Goal: Task Accomplishment & Management: Use online tool/utility

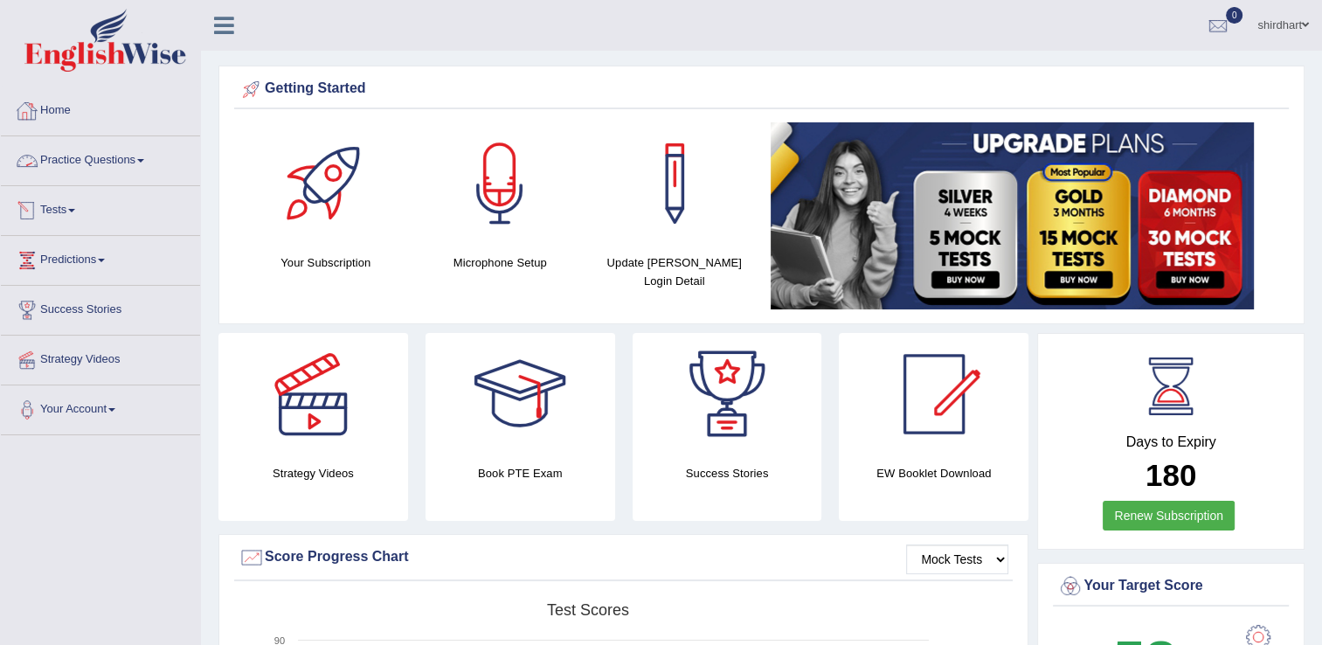
click at [82, 202] on link "Tests" at bounding box center [100, 208] width 199 height 44
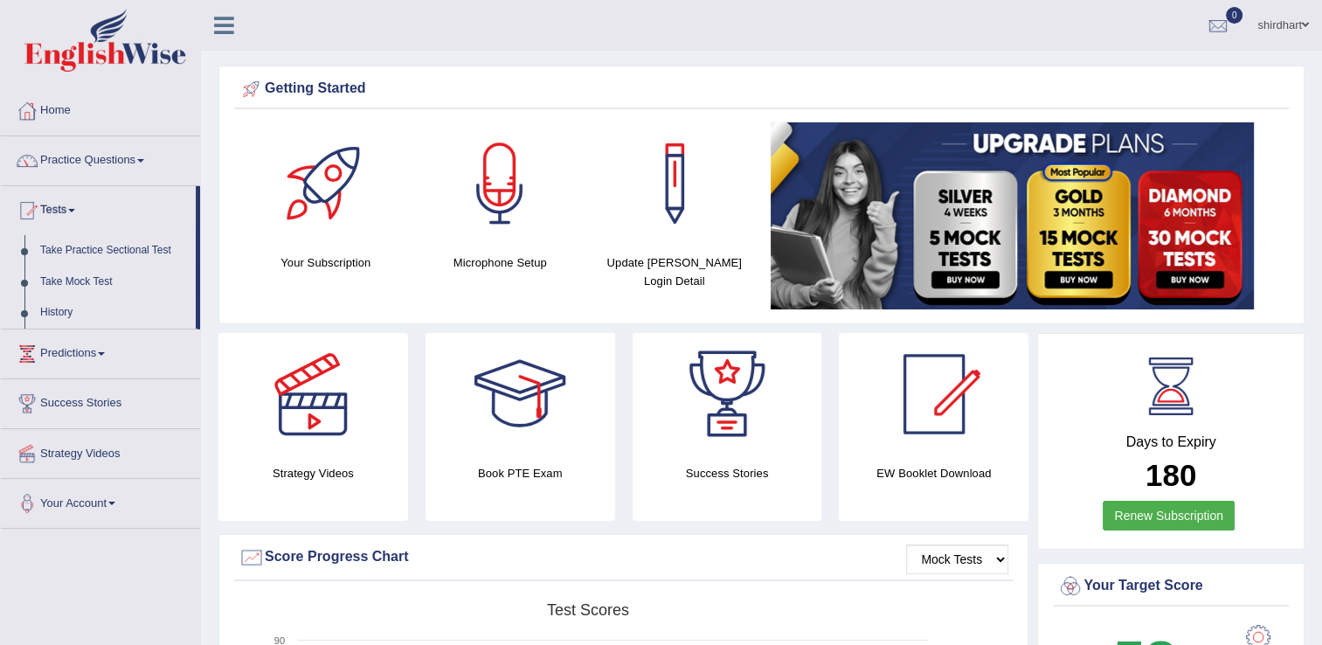
click at [89, 281] on link "Take Mock Test" at bounding box center [113, 282] width 163 height 31
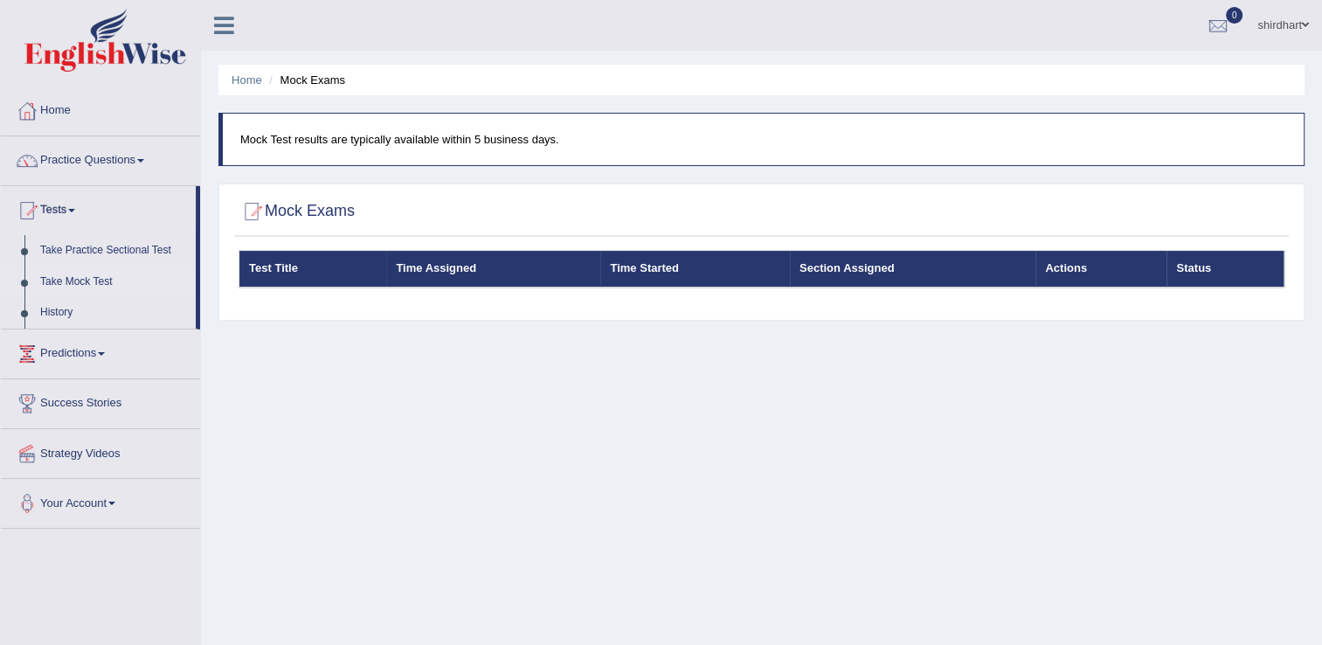
click at [678, 432] on div "Home Mock Exams Mock Test results are typically available within 5 business day…" at bounding box center [761, 437] width 1121 height 874
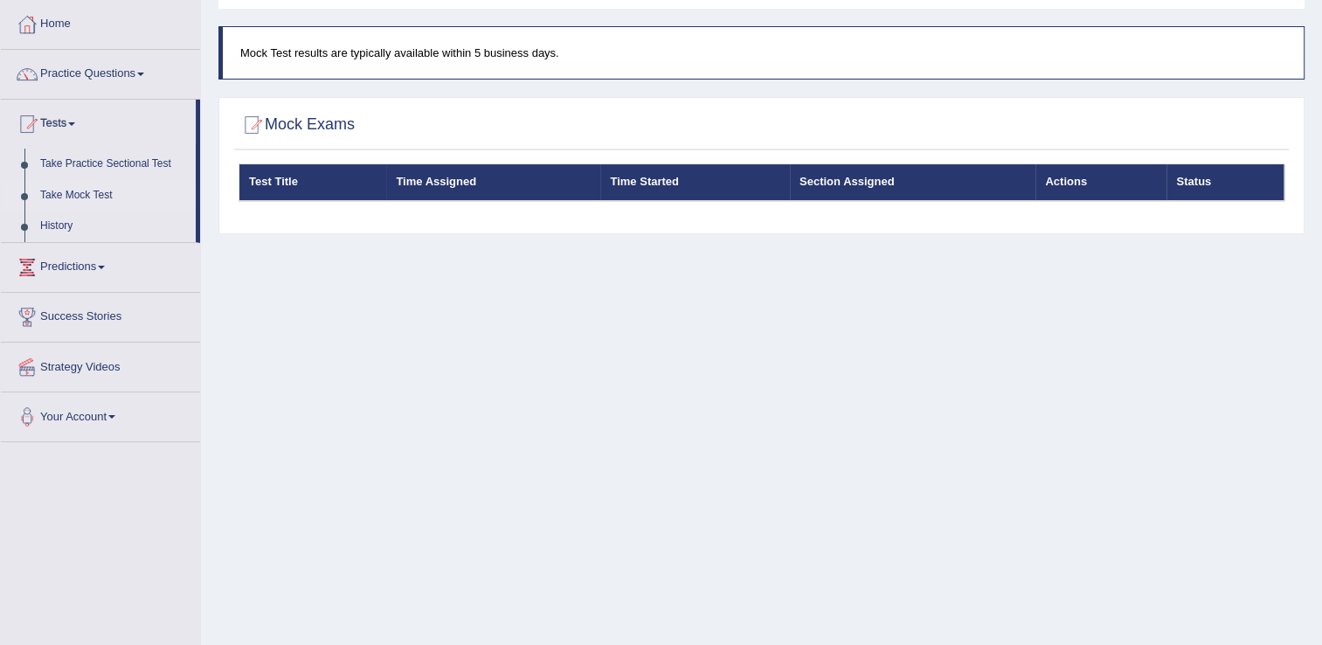
scroll to position [86, 0]
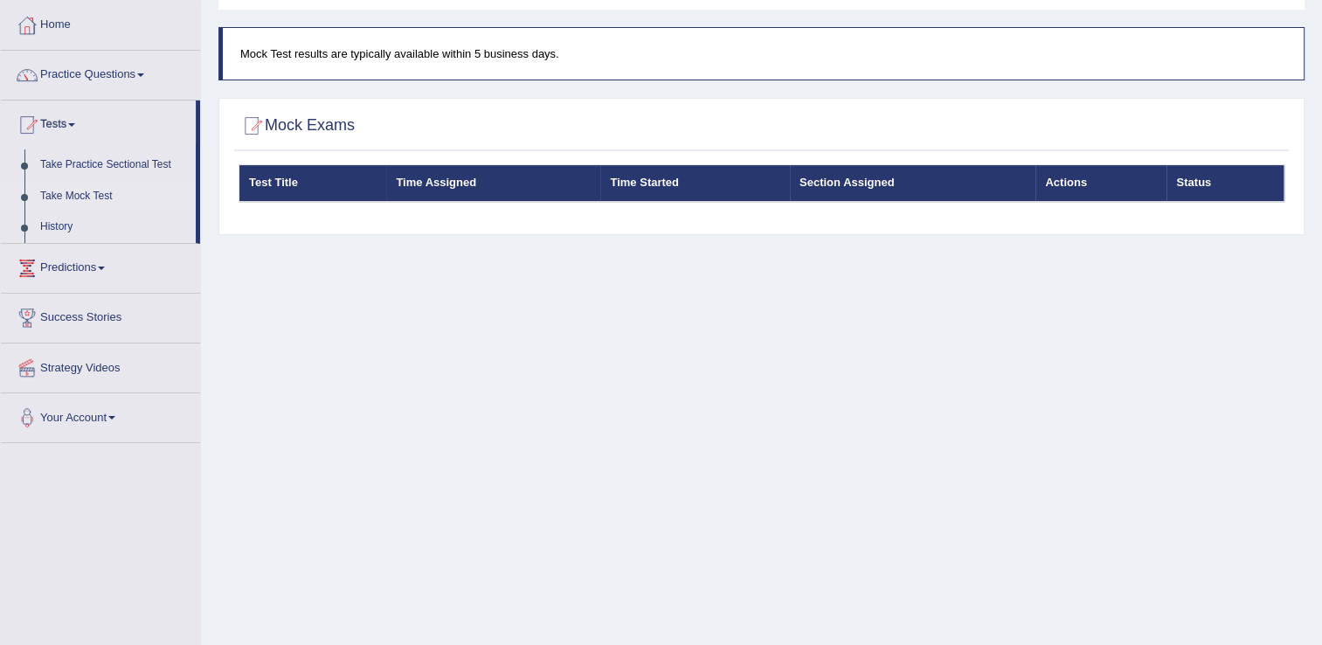
click at [671, 201] on div "Test Title Time Assigned Time Started Section Assigned Actions Status" at bounding box center [761, 194] width 1055 height 61
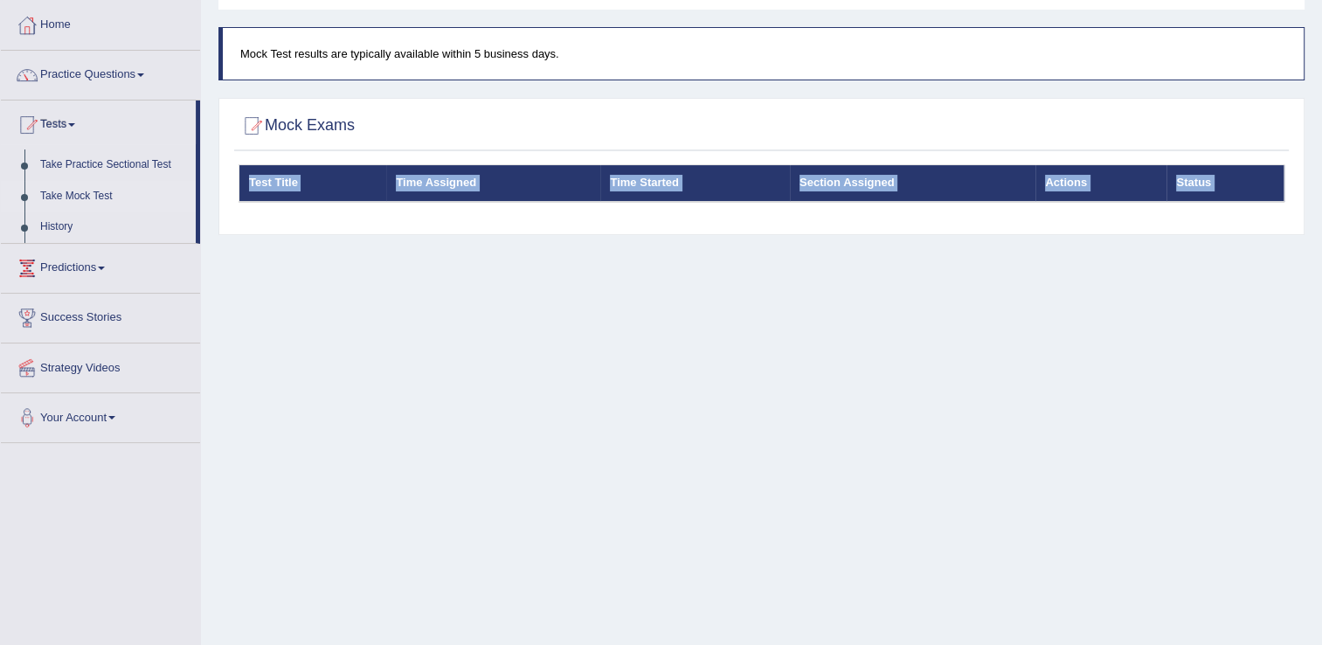
drag, startPoint x: 671, startPoint y: 201, endPoint x: 623, endPoint y: 466, distance: 269.1
click at [623, 466] on div "Home Mock Exams Mock Test results are typically available within 5 business day…" at bounding box center [761, 351] width 1121 height 874
drag, startPoint x: 623, startPoint y: 466, endPoint x: 524, endPoint y: 395, distance: 121.5
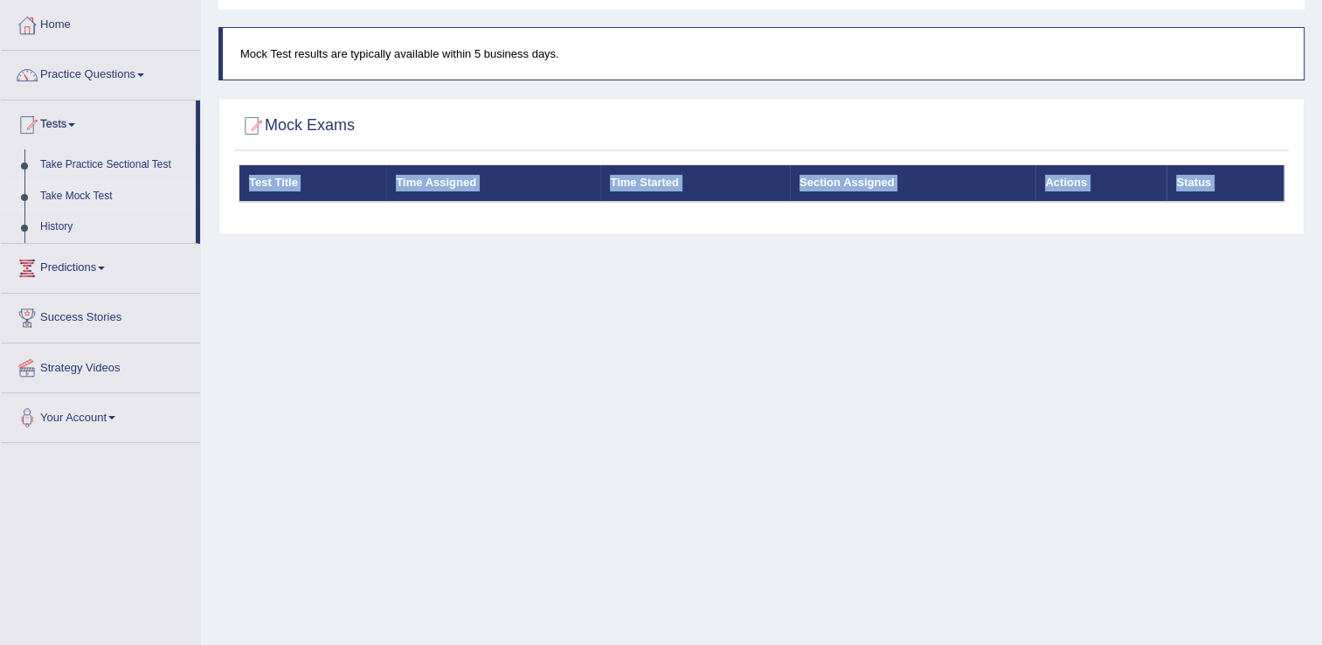
drag, startPoint x: 524, startPoint y: 395, endPoint x: 450, endPoint y: 536, distance: 159.1
click at [450, 536] on div "Home Mock Exams Mock Test results are typically available within 5 business day…" at bounding box center [761, 351] width 1121 height 874
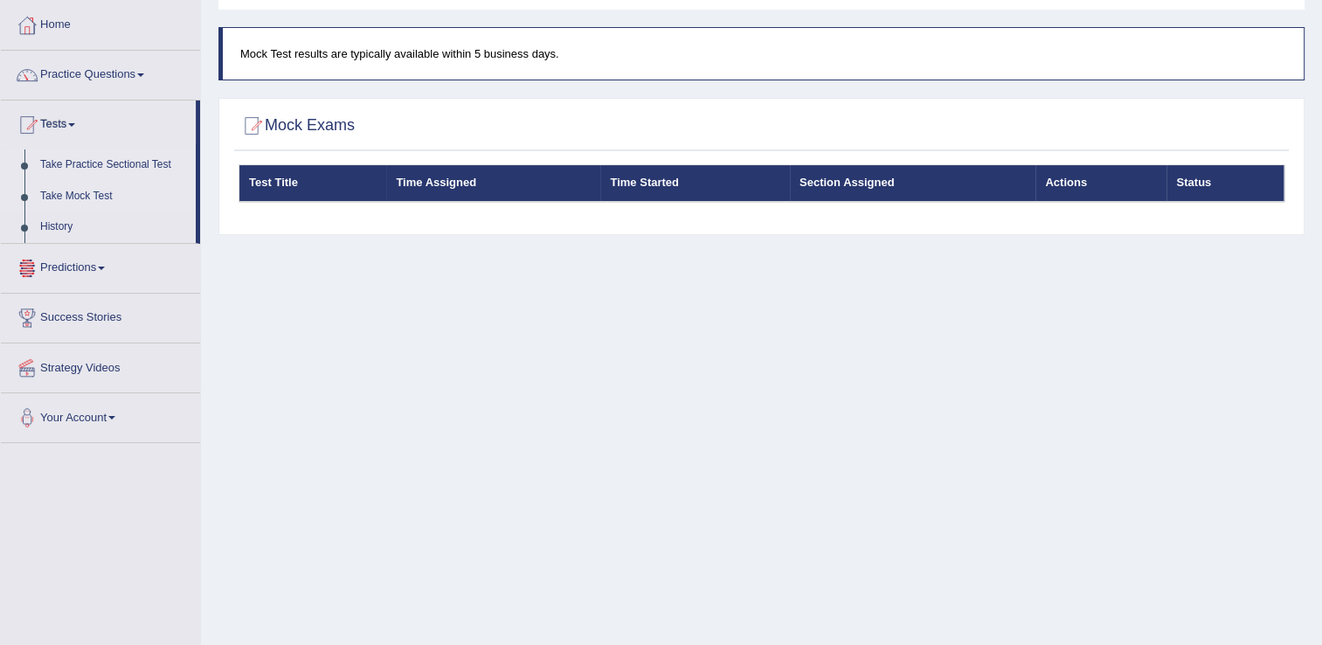
click at [121, 170] on link "Take Practice Sectional Test" at bounding box center [113, 164] width 163 height 31
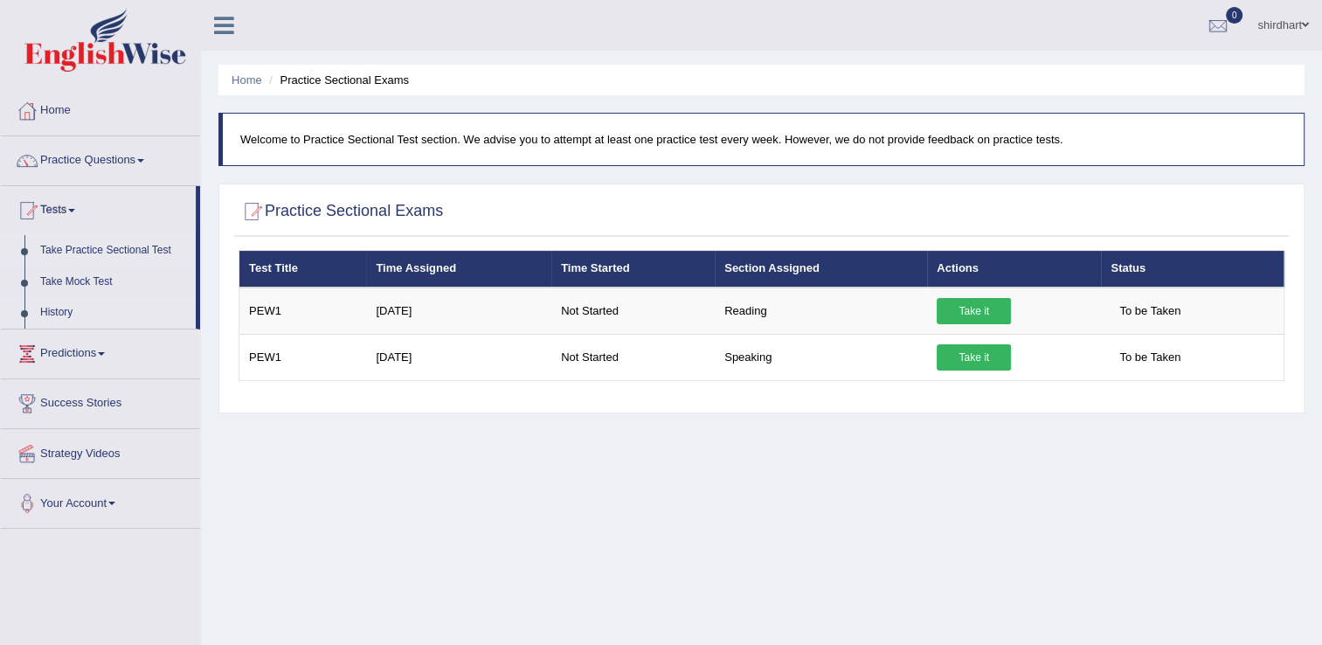
click at [64, 314] on link "History" at bounding box center [113, 312] width 163 height 31
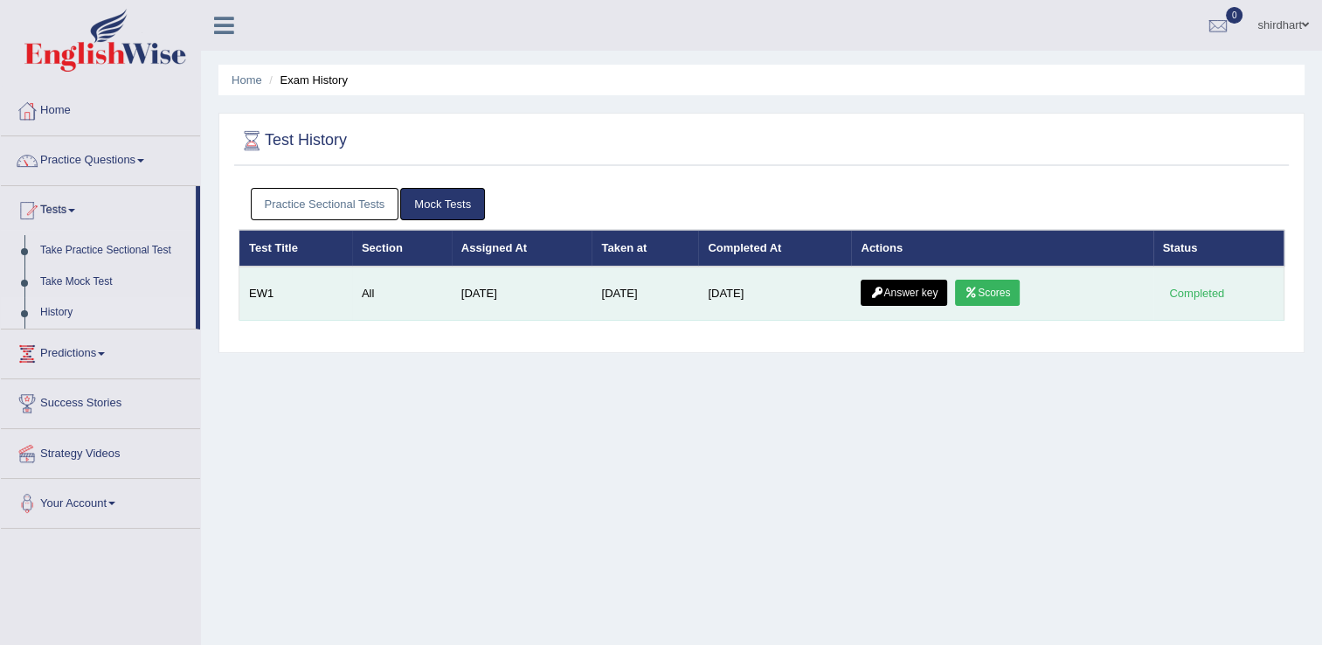
click at [971, 288] on icon at bounding box center [971, 293] width 13 height 10
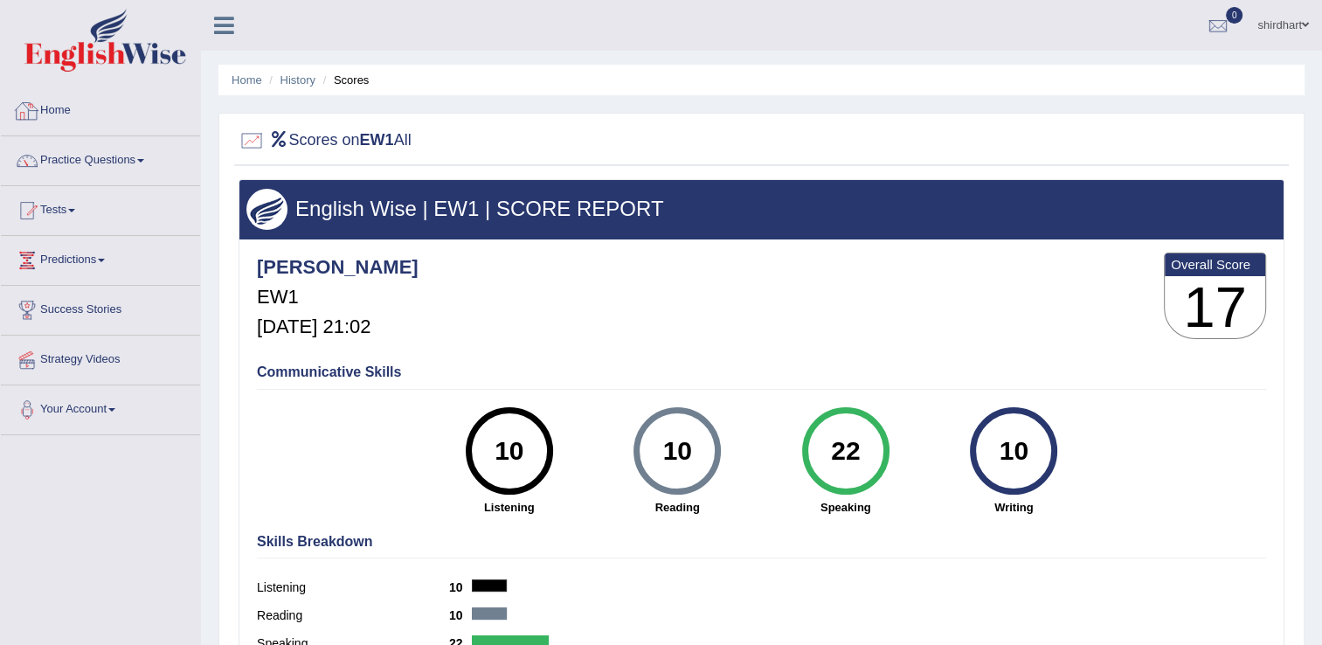
click at [56, 110] on link "Home" at bounding box center [100, 109] width 199 height 44
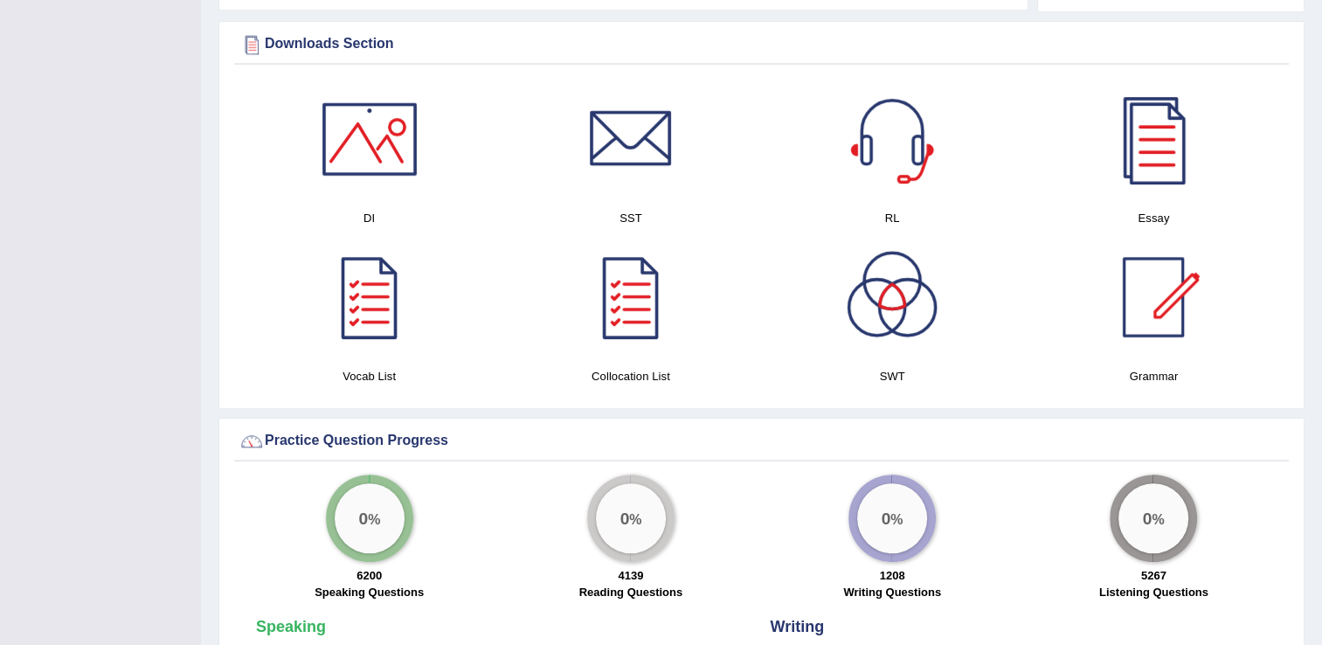
scroll to position [870, 0]
click at [1136, 139] on div at bounding box center [1153, 138] width 122 height 122
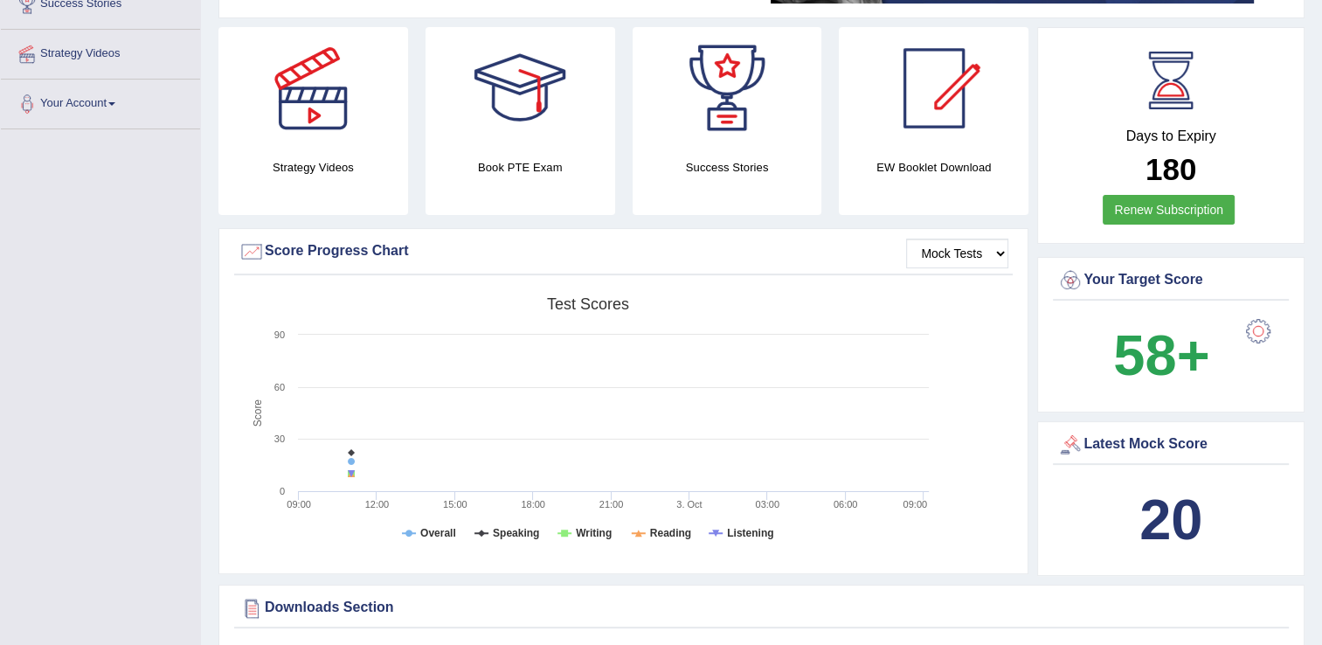
scroll to position [0, 0]
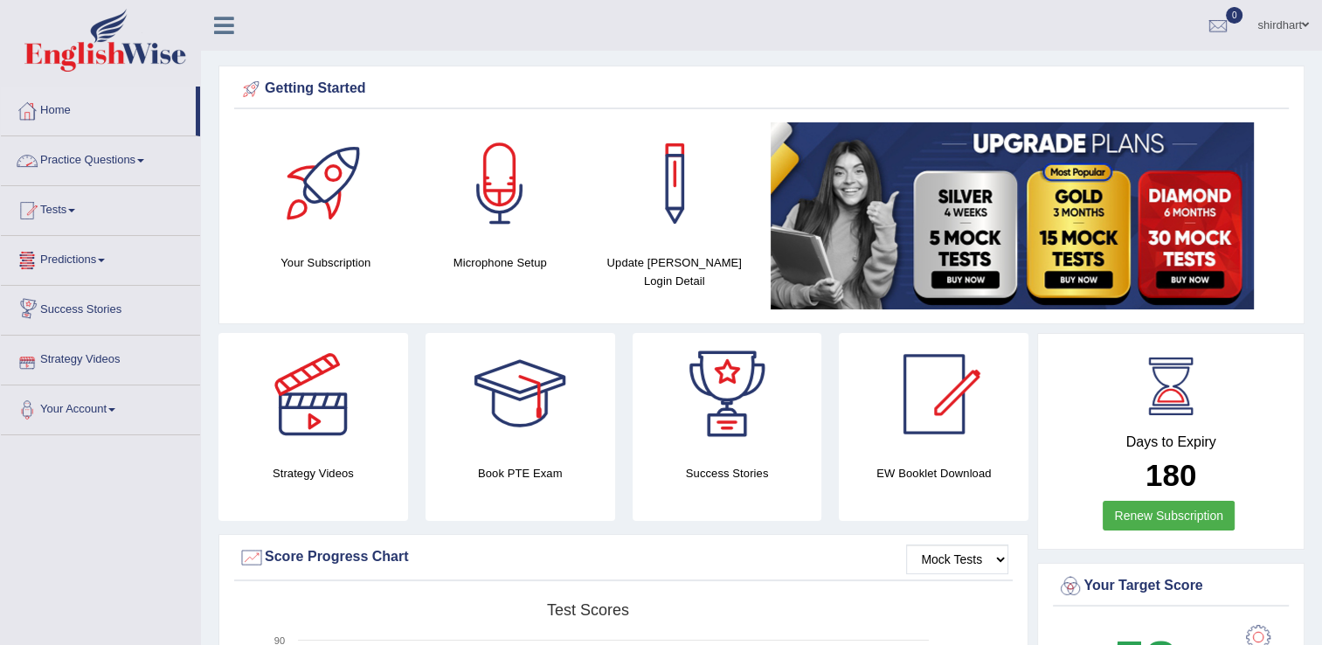
click at [104, 152] on link "Practice Questions" at bounding box center [100, 158] width 199 height 44
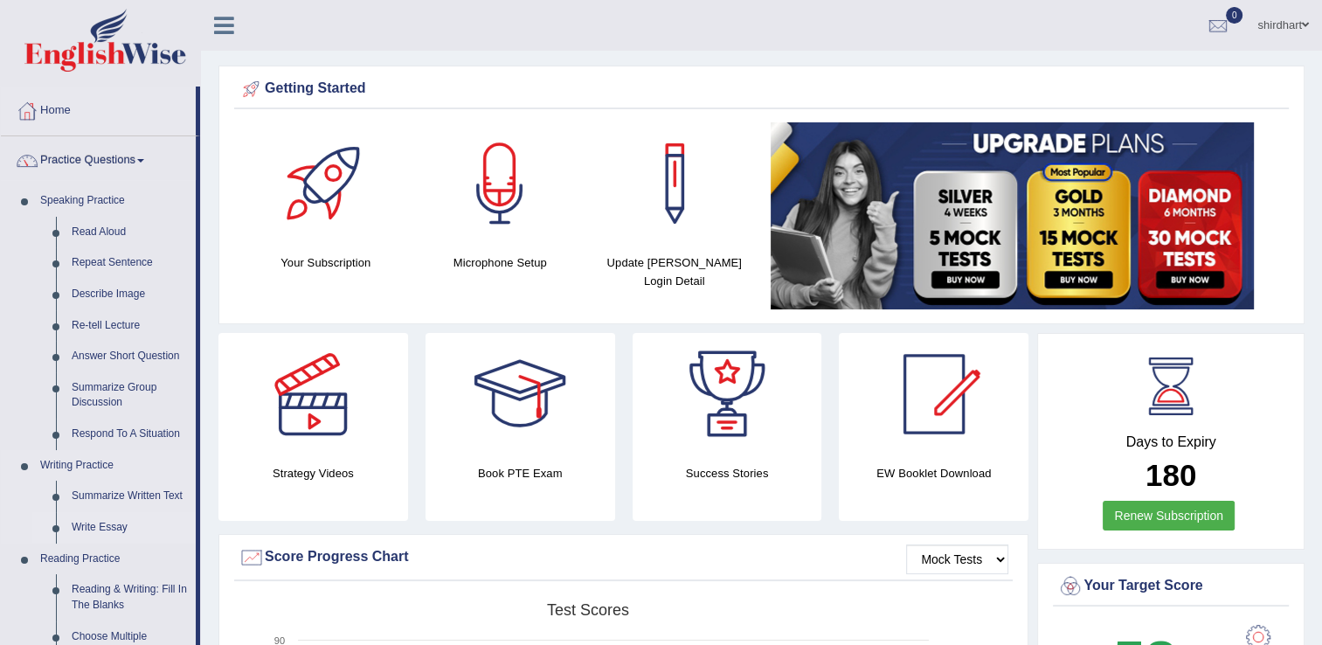
click at [101, 532] on link "Write Essay" at bounding box center [130, 527] width 132 height 31
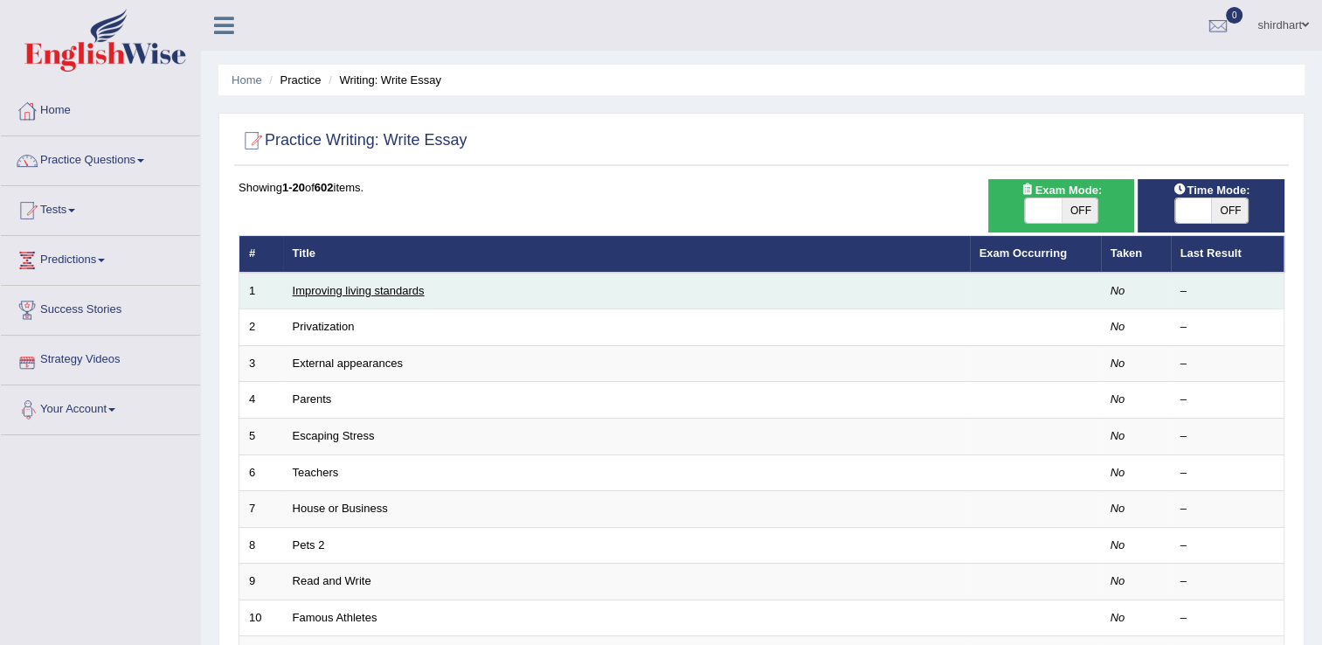
click at [340, 285] on link "Improving living standards" at bounding box center [359, 290] width 132 height 13
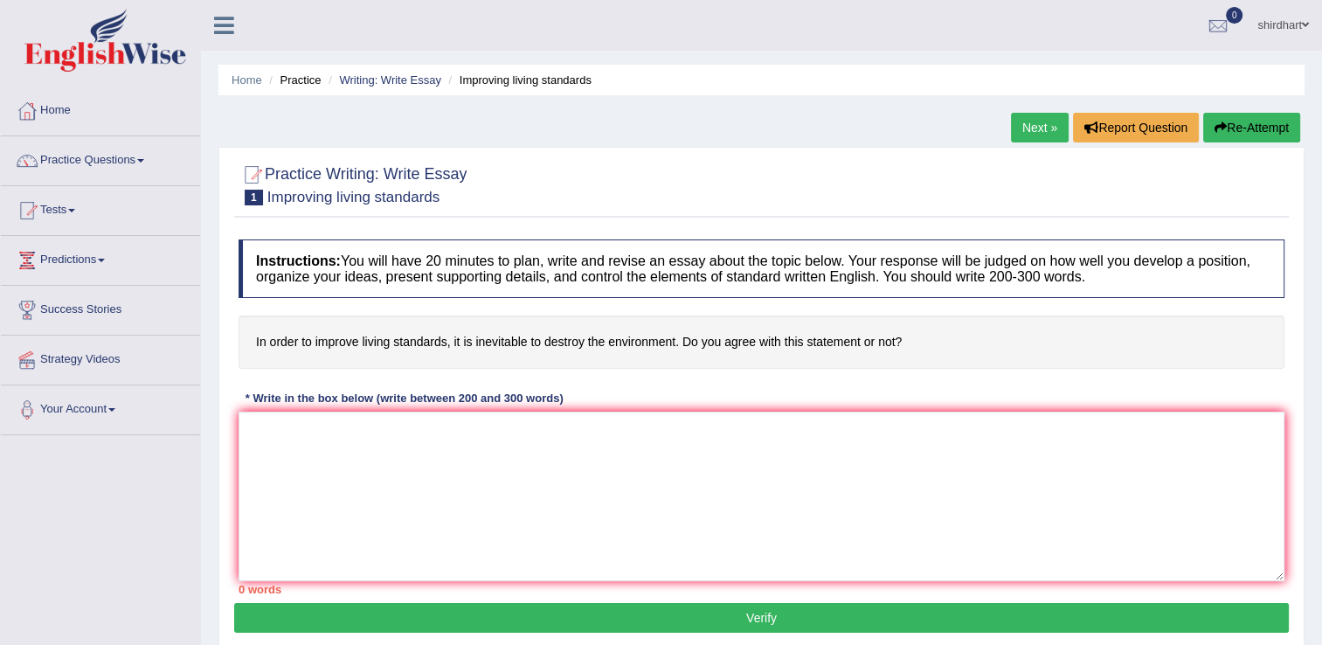
click at [154, 160] on link "Practice Questions" at bounding box center [100, 158] width 199 height 44
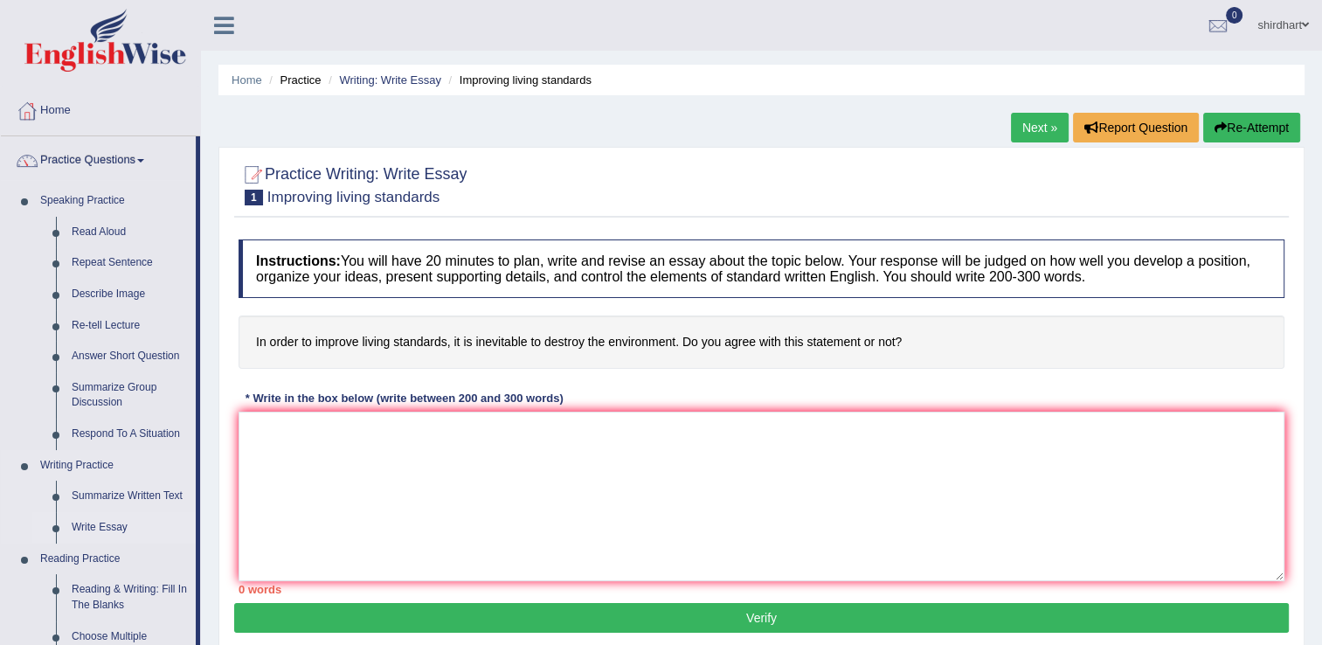
click at [121, 519] on link "Write Essay" at bounding box center [130, 527] width 132 height 31
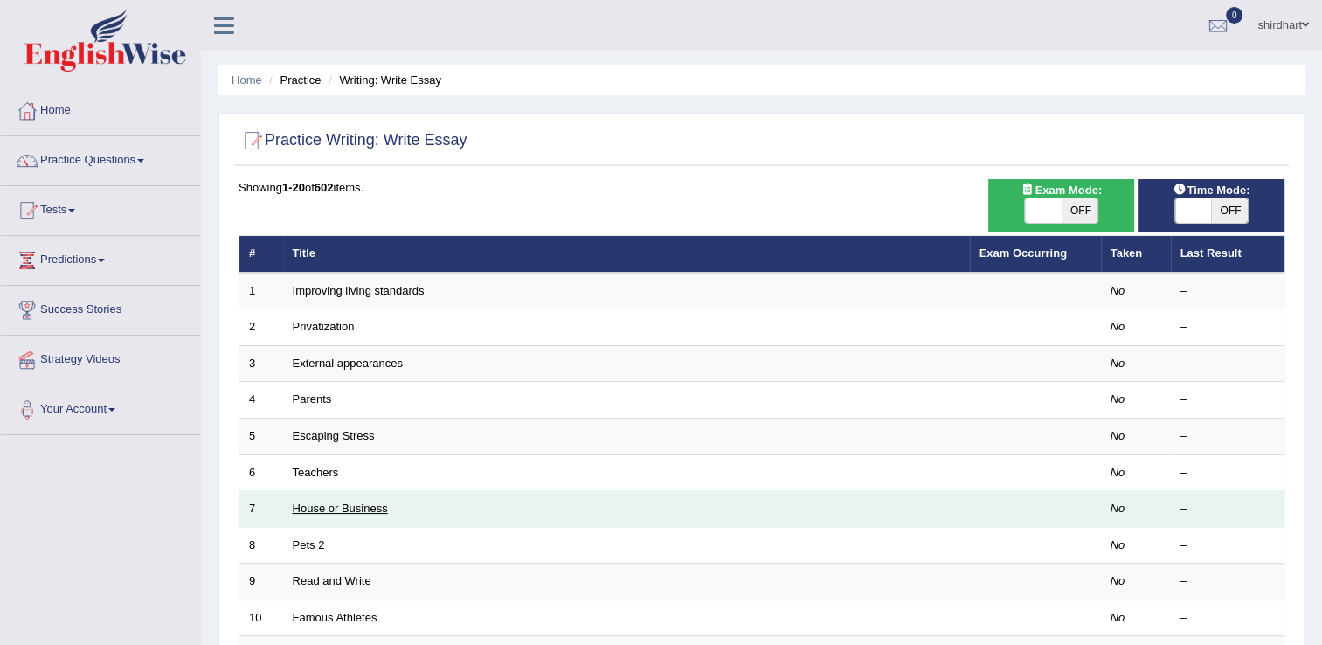
click at [354, 510] on link "House or Business" at bounding box center [340, 508] width 95 height 13
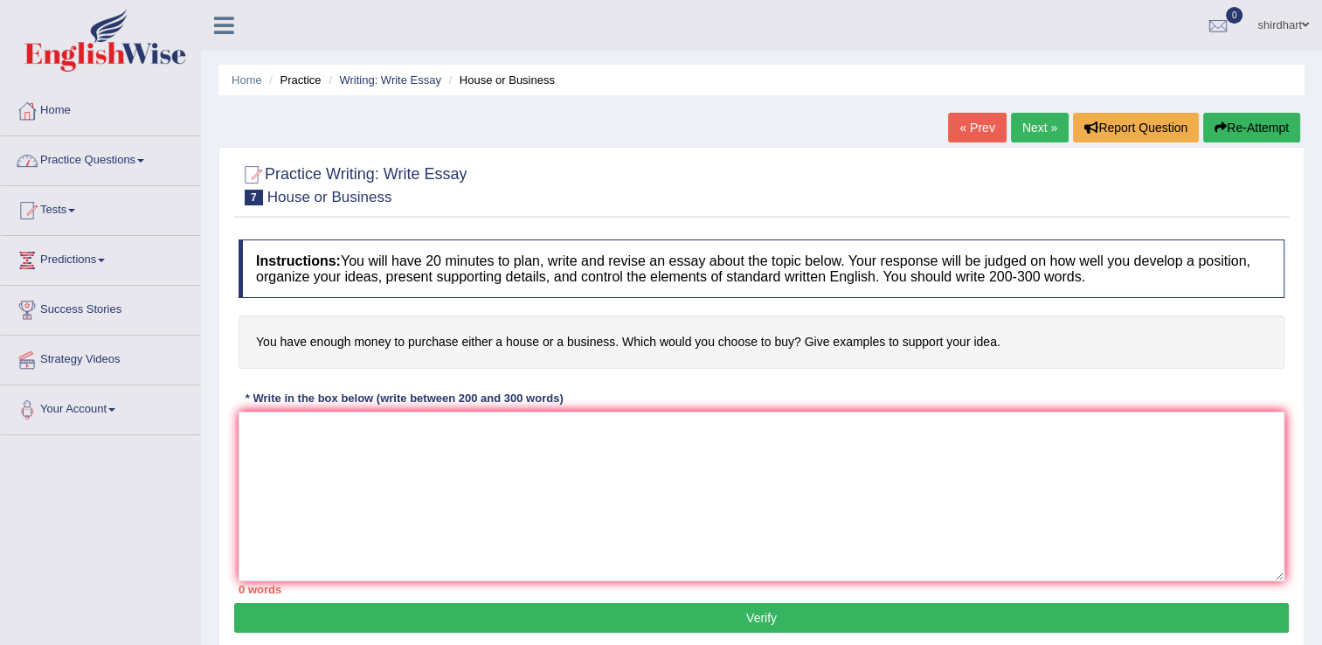
click at [133, 156] on link "Practice Questions" at bounding box center [100, 158] width 199 height 44
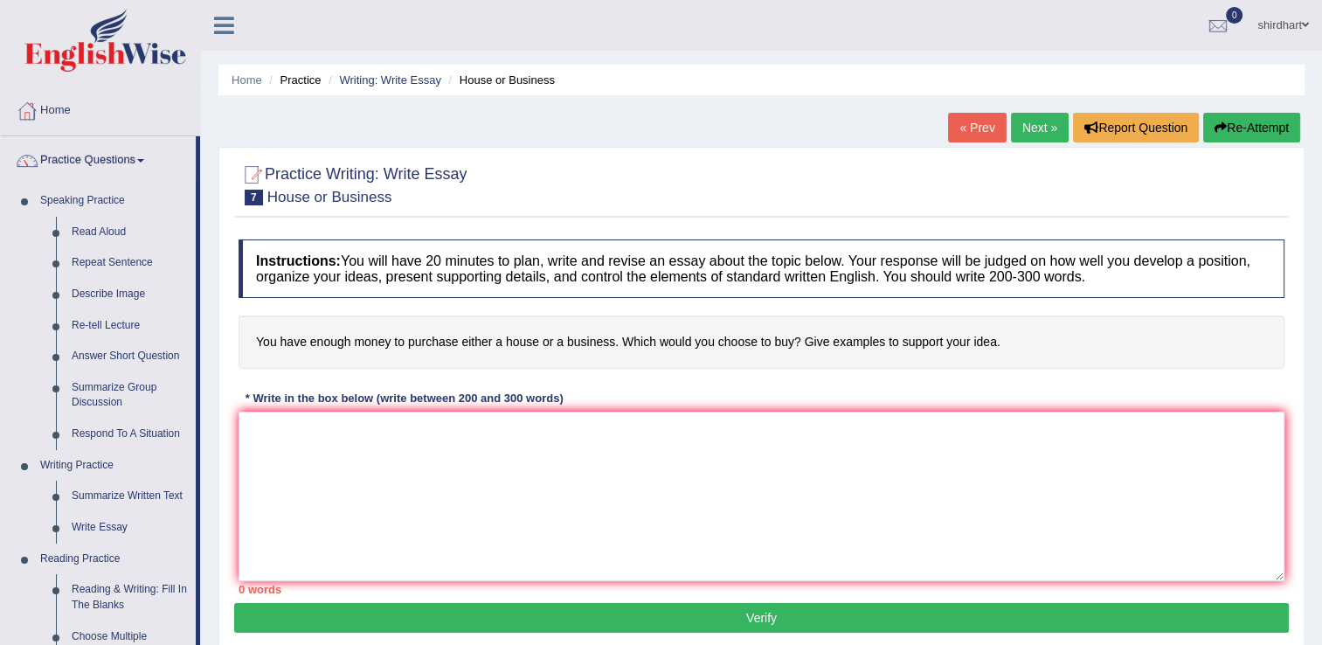
click at [133, 156] on link "Practice Questions" at bounding box center [98, 158] width 195 height 44
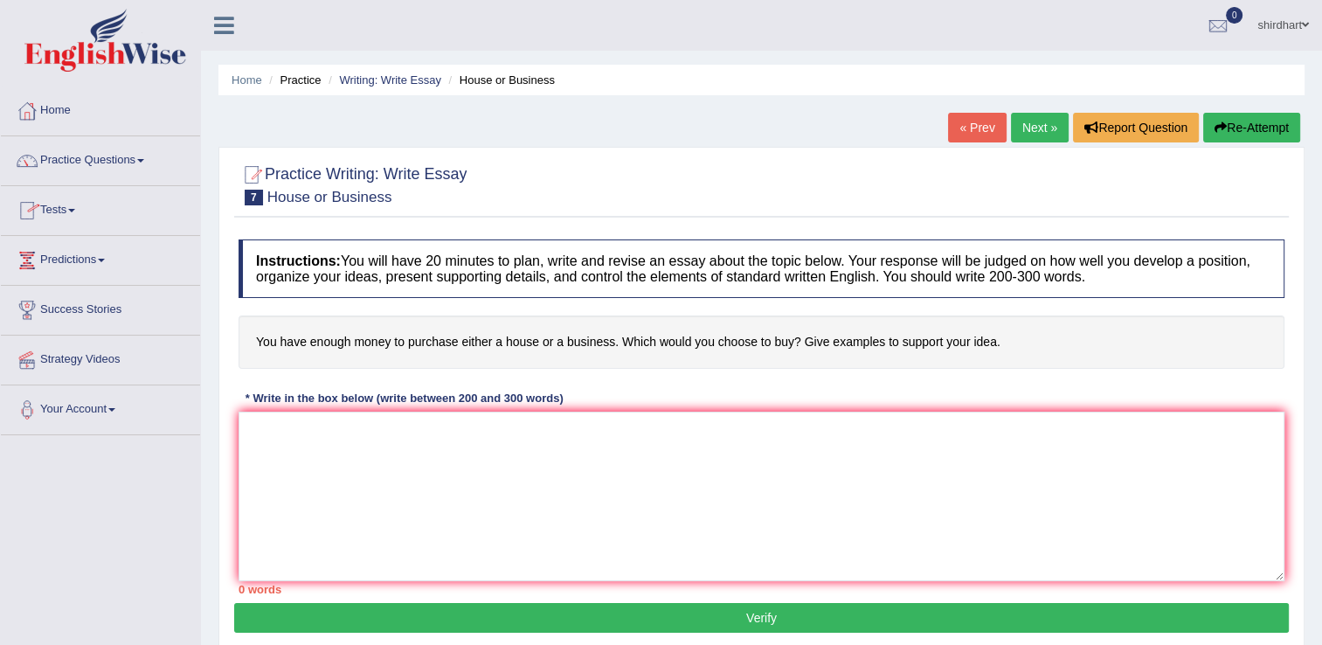
click at [70, 213] on link "Tests" at bounding box center [100, 208] width 199 height 44
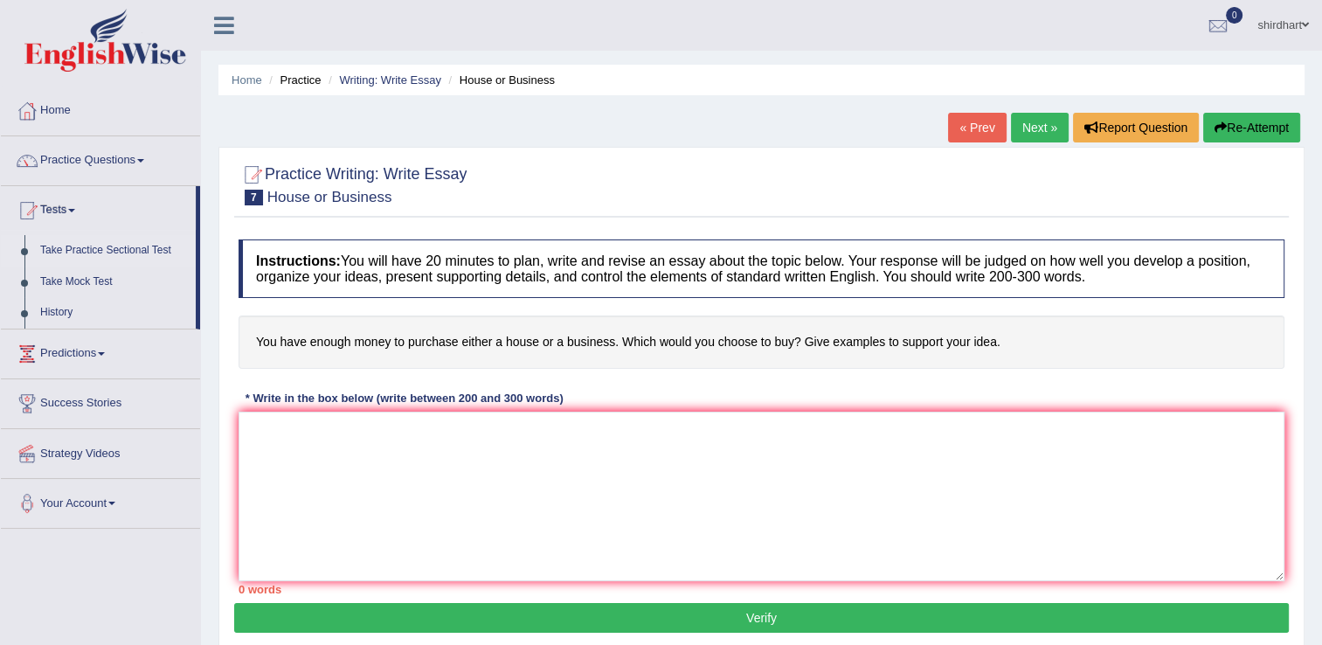
click at [95, 253] on link "Take Practice Sectional Test" at bounding box center [113, 250] width 163 height 31
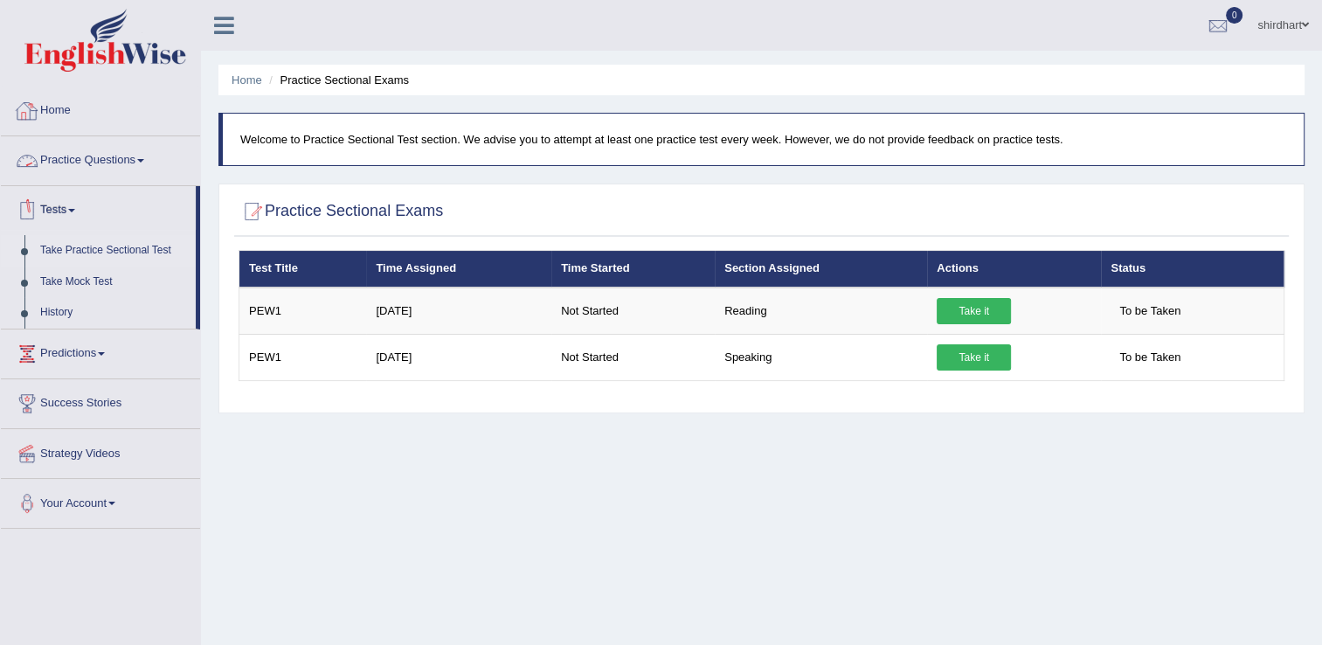
click at [130, 159] on link "Practice Questions" at bounding box center [100, 158] width 199 height 44
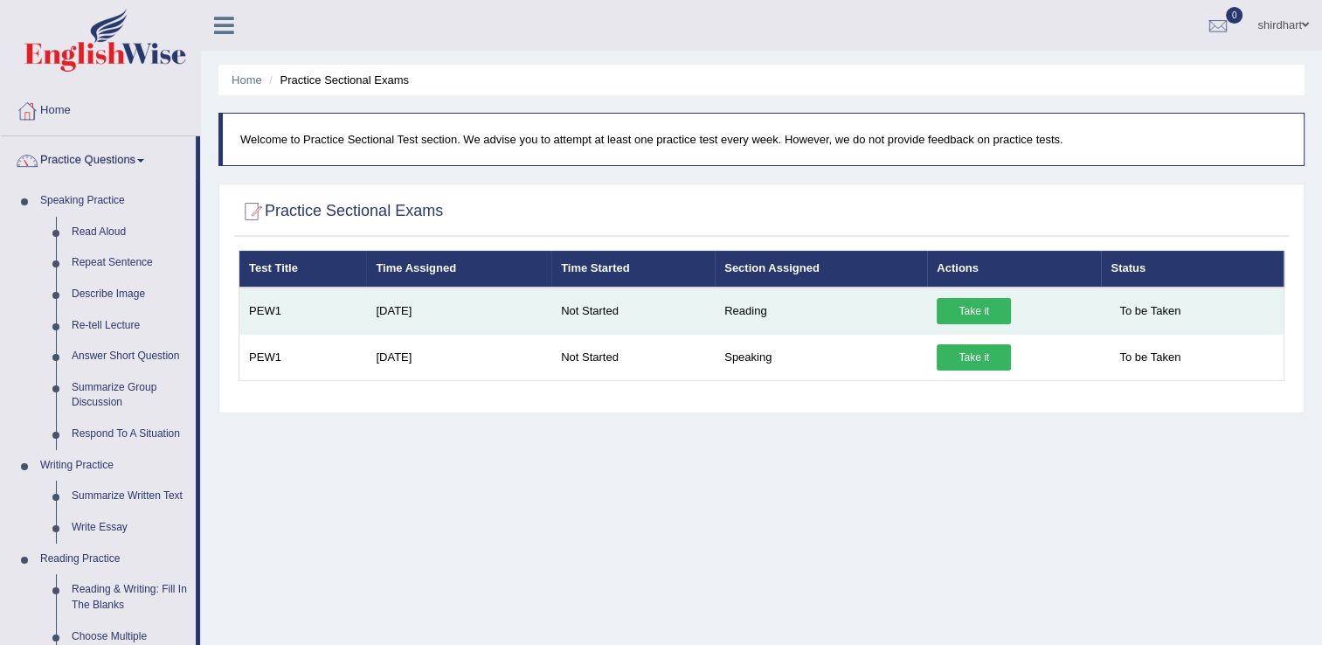
click at [989, 305] on link "Take it" at bounding box center [974, 311] width 74 height 26
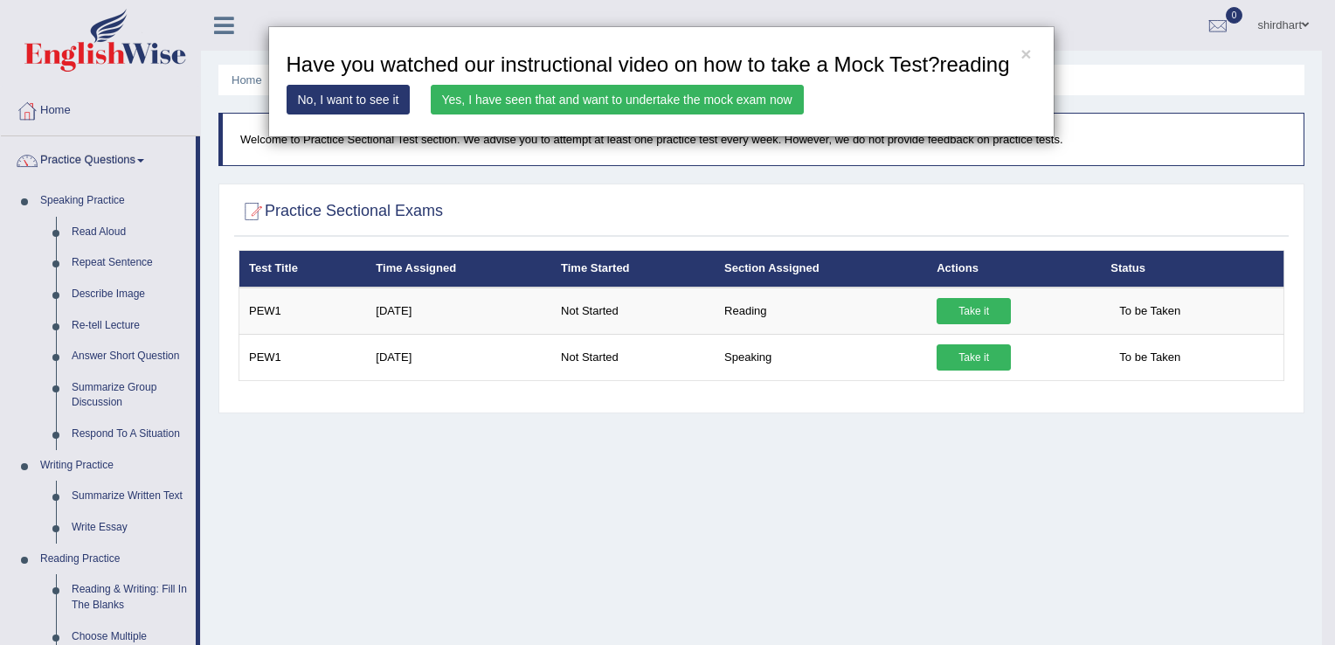
click at [551, 91] on link "Yes, I have seen that and want to undertake the mock exam now" at bounding box center [617, 100] width 373 height 30
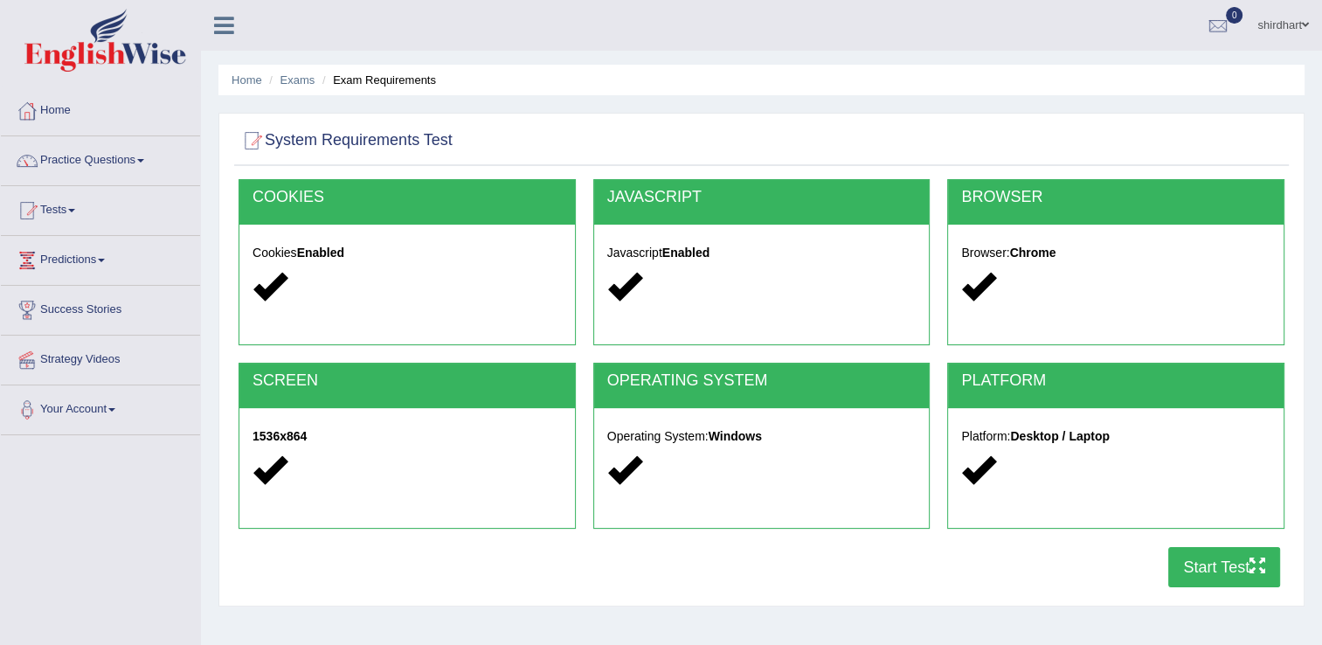
click at [1209, 579] on button "Start Test" at bounding box center [1224, 567] width 112 height 40
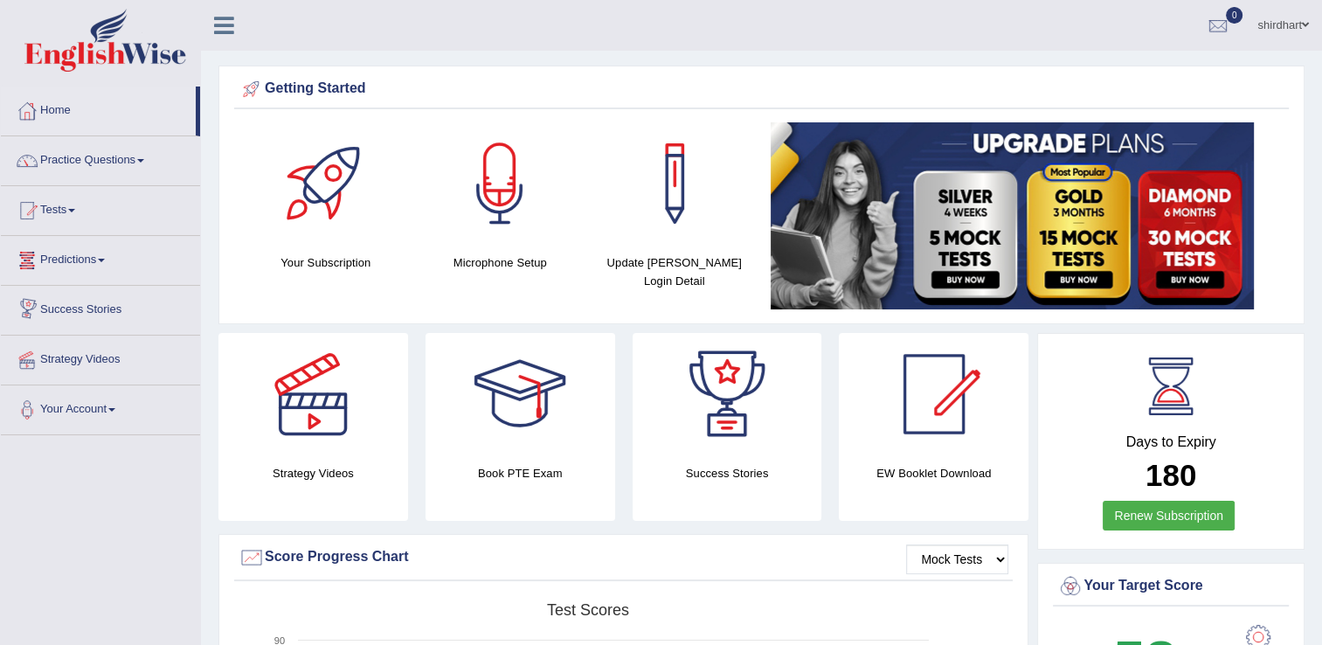
click at [65, 203] on link "Tests" at bounding box center [100, 208] width 199 height 44
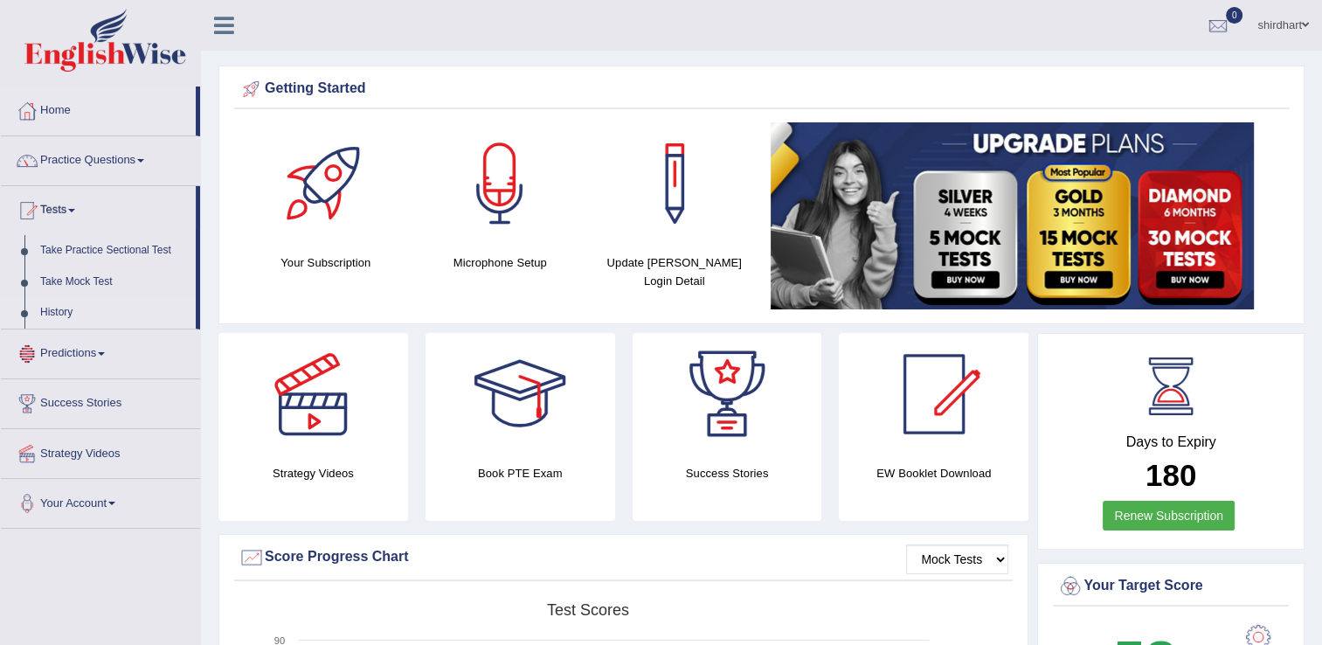
click at [68, 318] on link "History" at bounding box center [113, 312] width 163 height 31
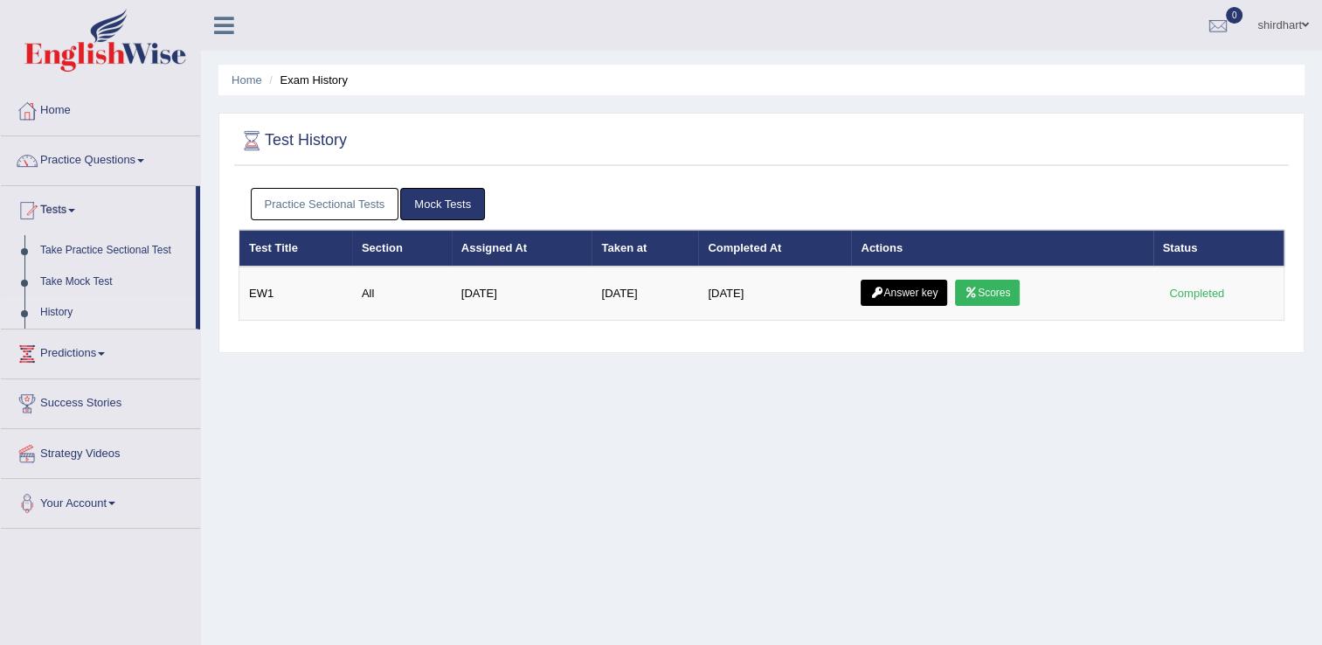
click at [905, 478] on div "Home Exam History Test History Practice Sectional Tests Mock Tests Test Title S…" at bounding box center [761, 437] width 1121 height 874
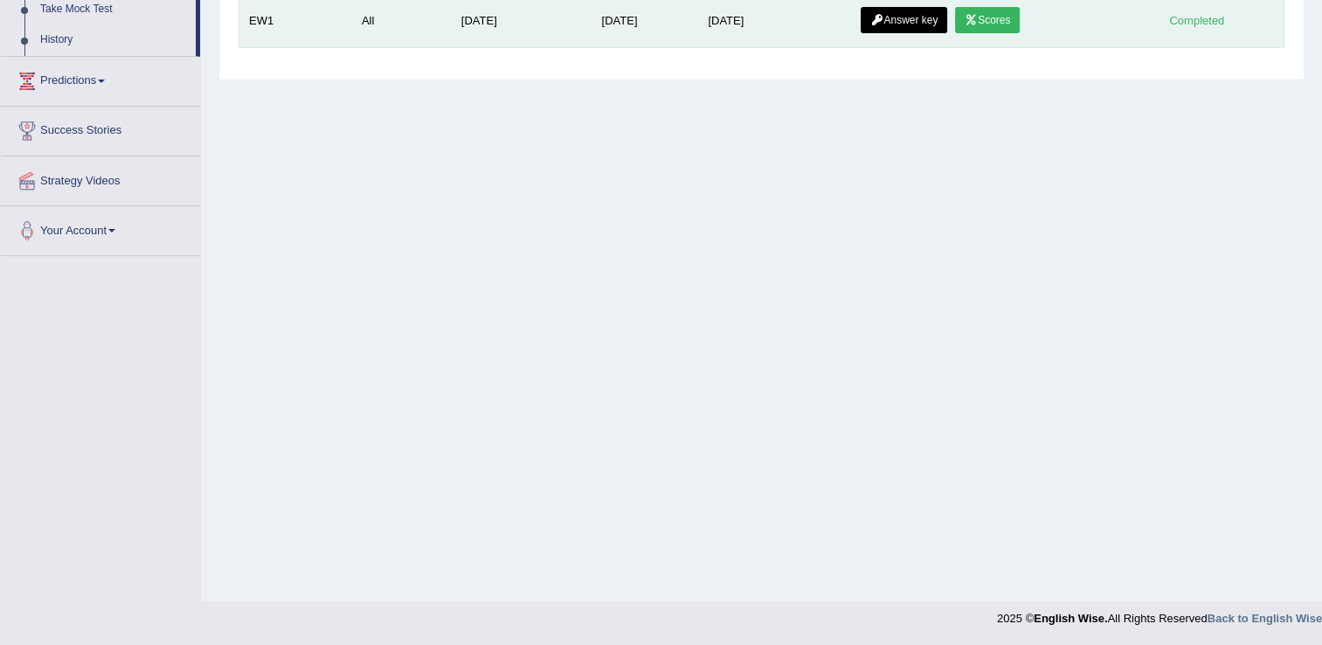
click at [989, 22] on link "Scores" at bounding box center [987, 20] width 65 height 26
